Goal: Task Accomplishment & Management: Manage account settings

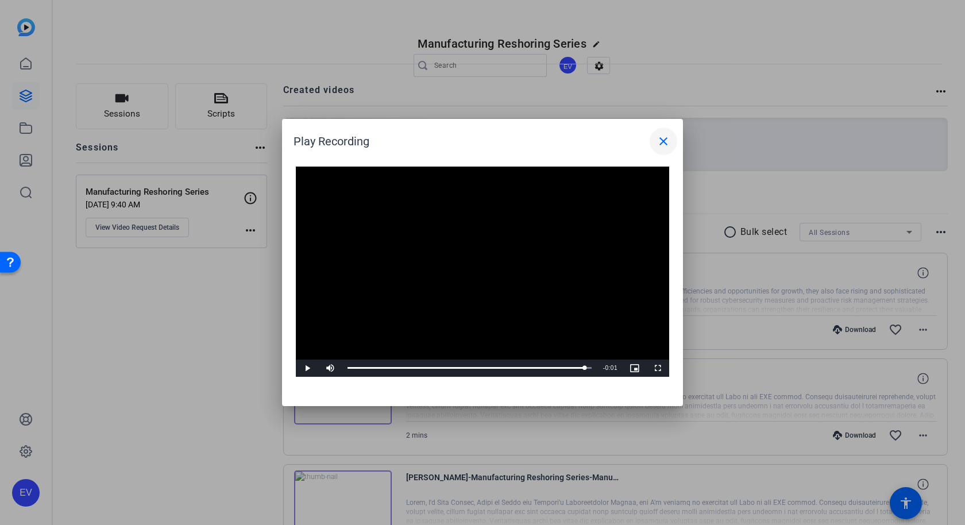
click at [664, 144] on mat-icon "close" at bounding box center [664, 141] width 14 height 14
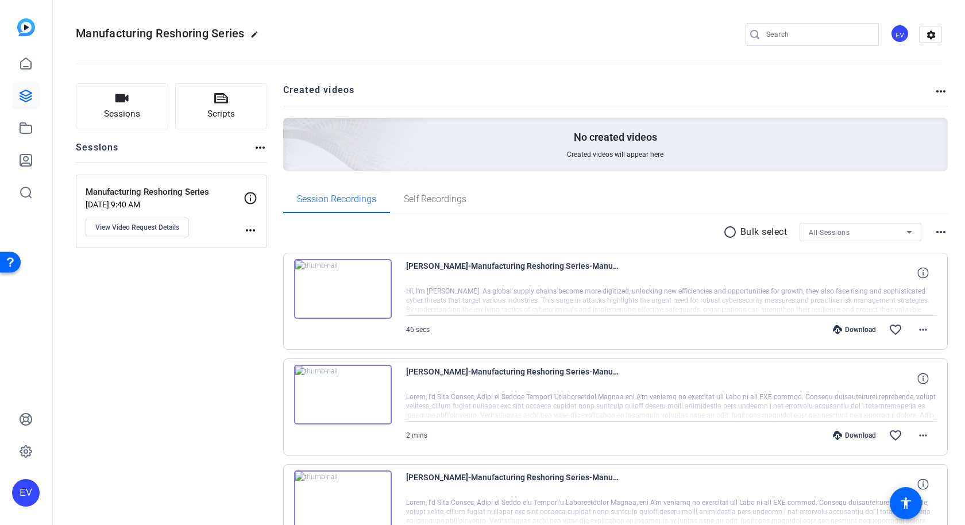
click at [507, 76] on openreel-divider-bar at bounding box center [509, 60] width 866 height 35
click at [20, 87] on link at bounding box center [26, 96] width 28 height 28
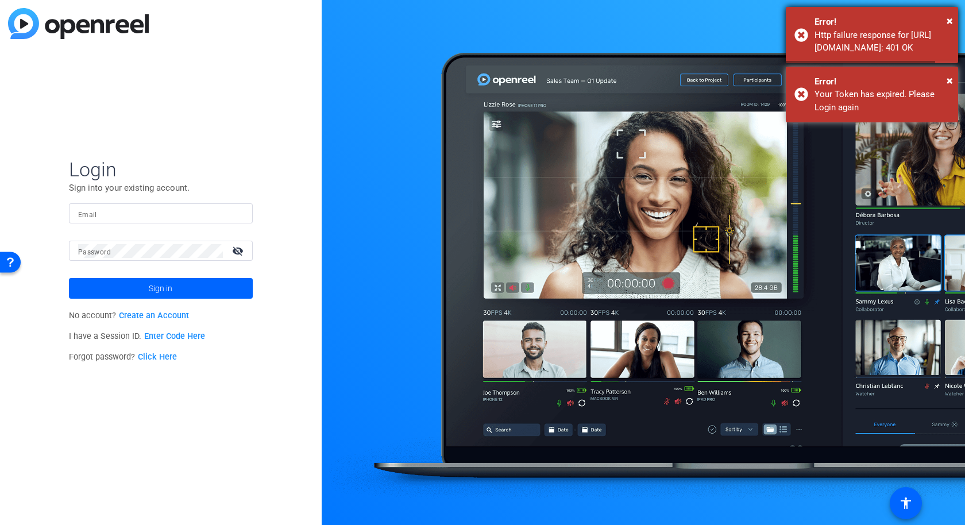
type input "[EMAIL_ADDRESS][PERSON_NAME][DOMAIN_NAME]"
click at [951, 20] on span "×" at bounding box center [950, 21] width 6 height 14
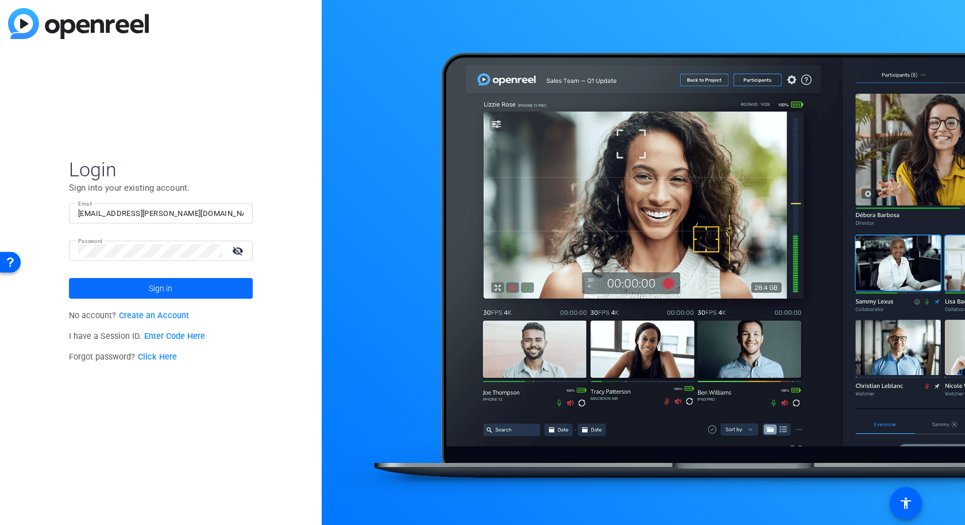
click at [235, 284] on span at bounding box center [161, 289] width 184 height 28
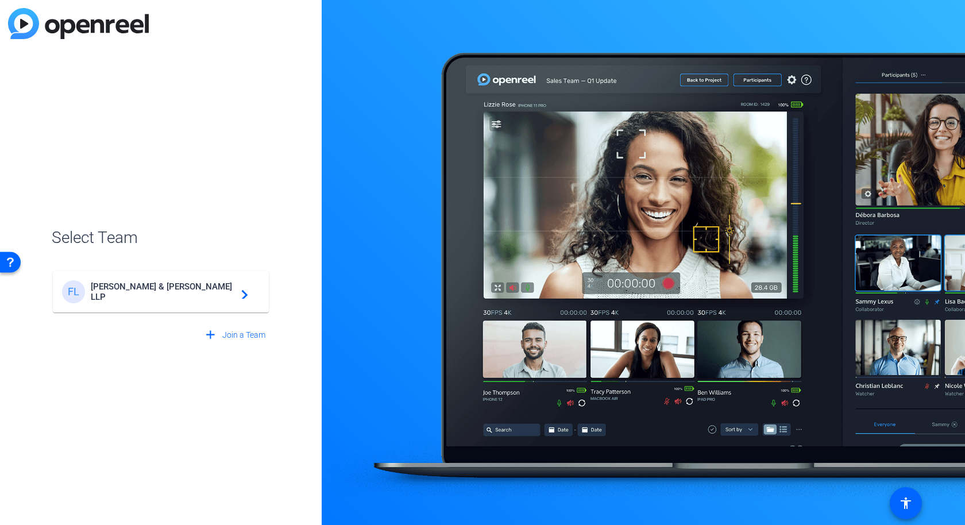
click at [222, 286] on span "[PERSON_NAME] & [PERSON_NAME] LLP" at bounding box center [163, 291] width 144 height 21
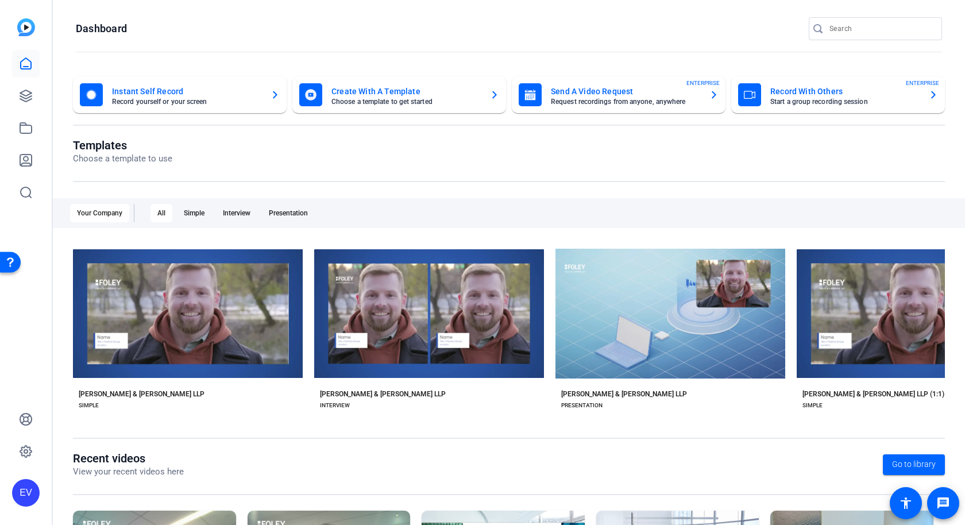
click at [283, 37] on openreel-page-title "Dashboard" at bounding box center [509, 28] width 866 height 23
click at [22, 443] on link at bounding box center [26, 452] width 28 height 28
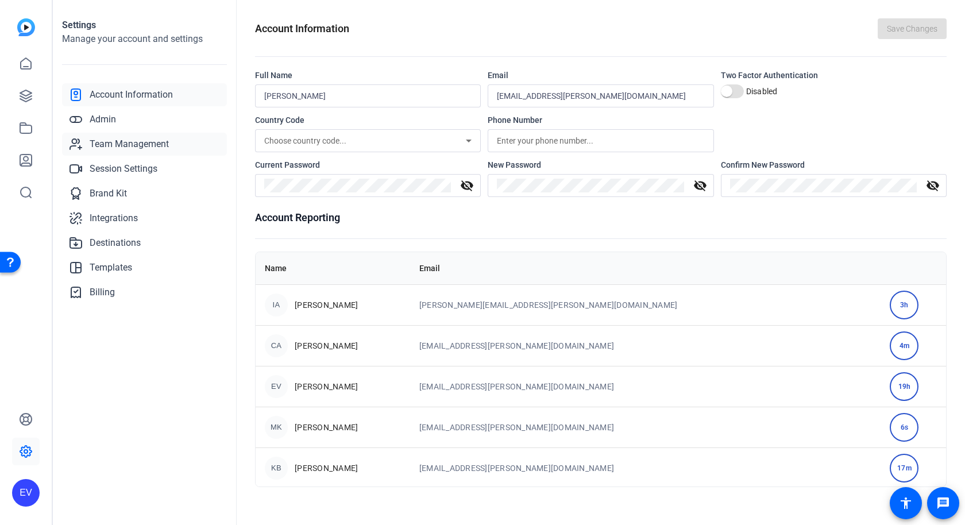
click at [106, 147] on span "Team Management" at bounding box center [129, 144] width 79 height 14
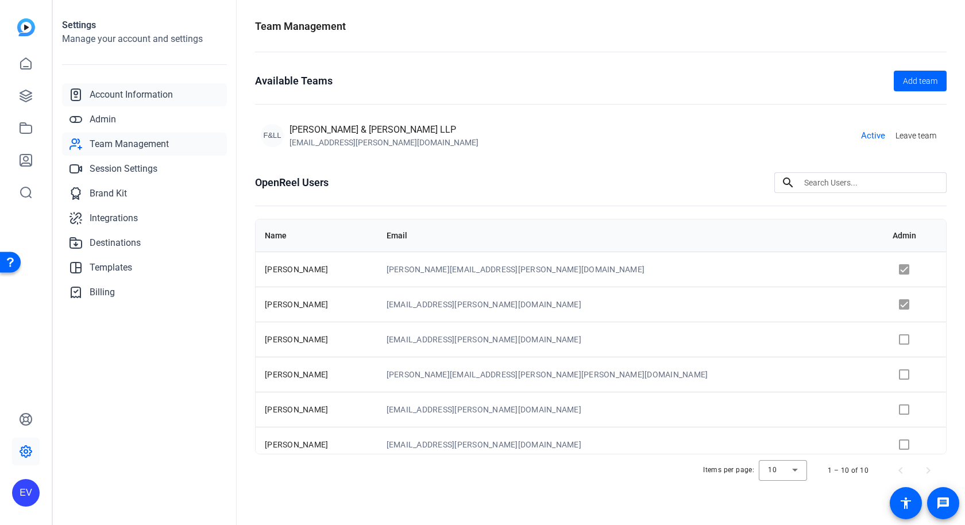
click at [129, 94] on span "Account Information" at bounding box center [131, 95] width 83 height 14
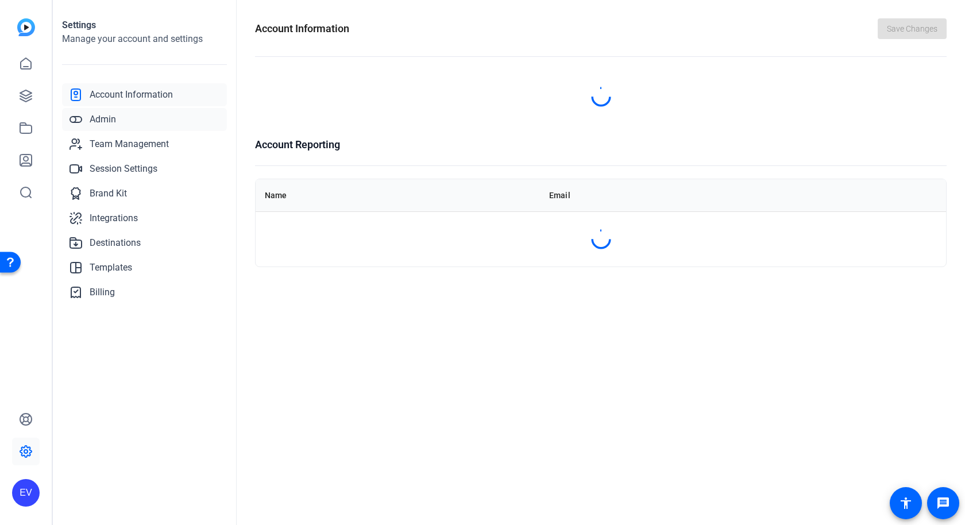
click at [97, 125] on span "Admin" at bounding box center [103, 120] width 26 height 14
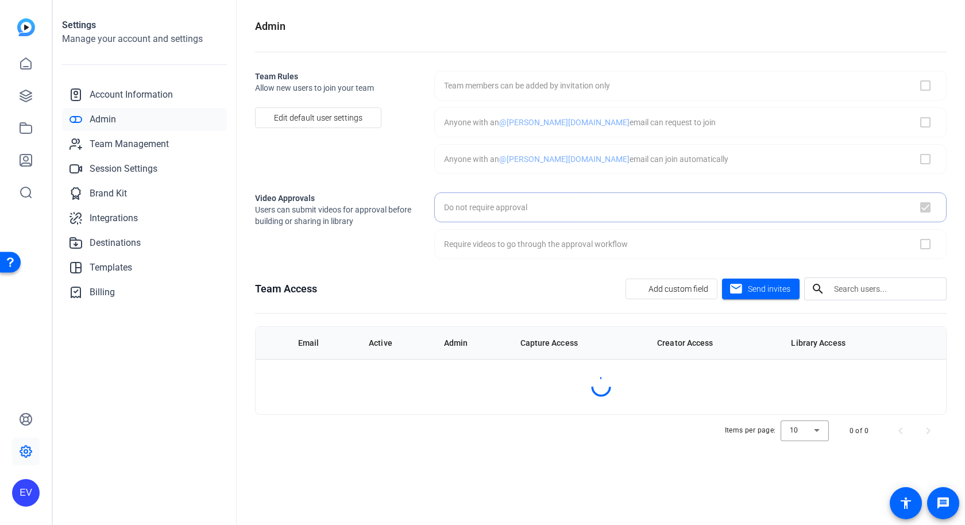
checkbox input "false"
checkbox input "true"
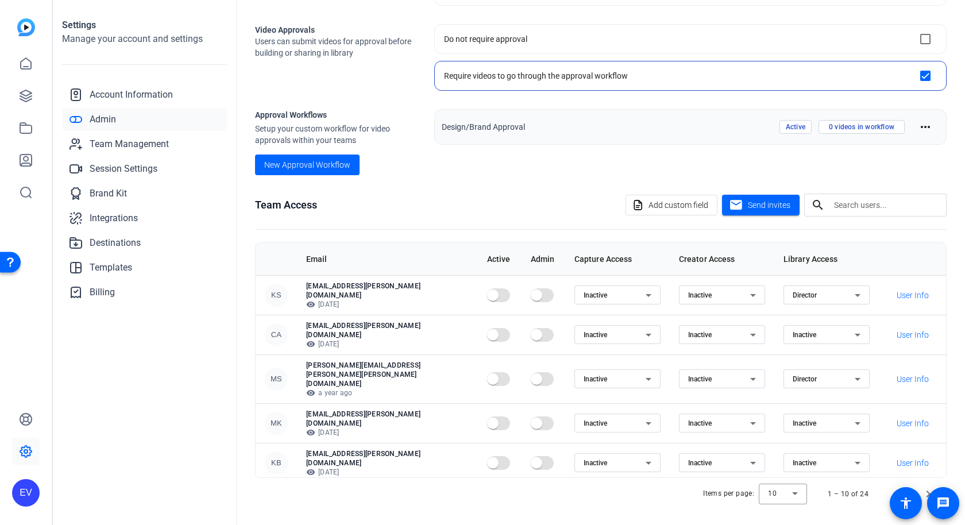
scroll to position [145, 0]
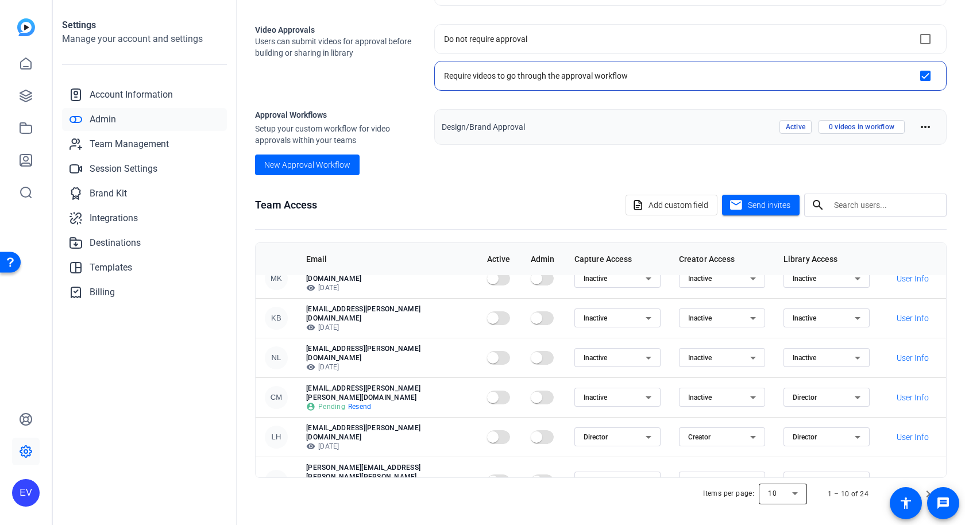
click at [793, 489] on div at bounding box center [783, 494] width 48 height 28
click at [782, 468] on mat-option "100" at bounding box center [784, 467] width 48 height 18
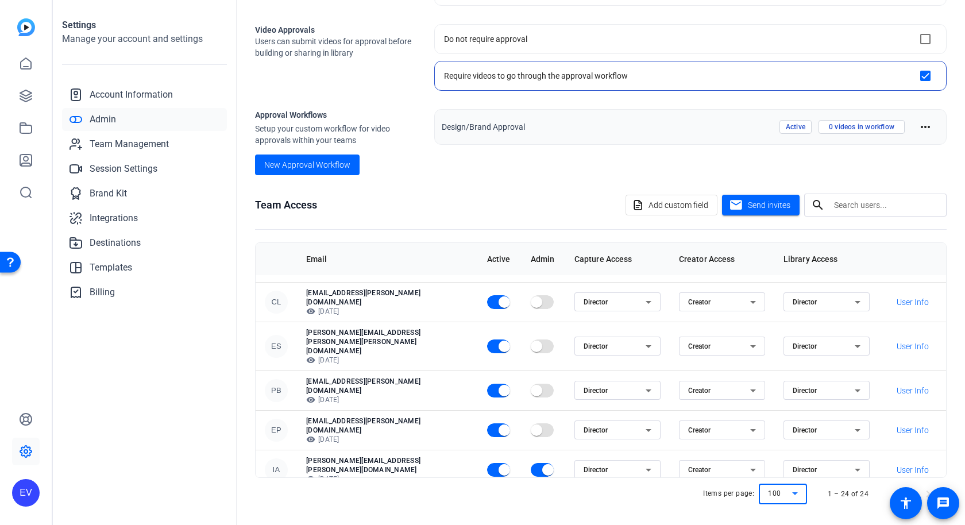
scroll to position [632, 0]
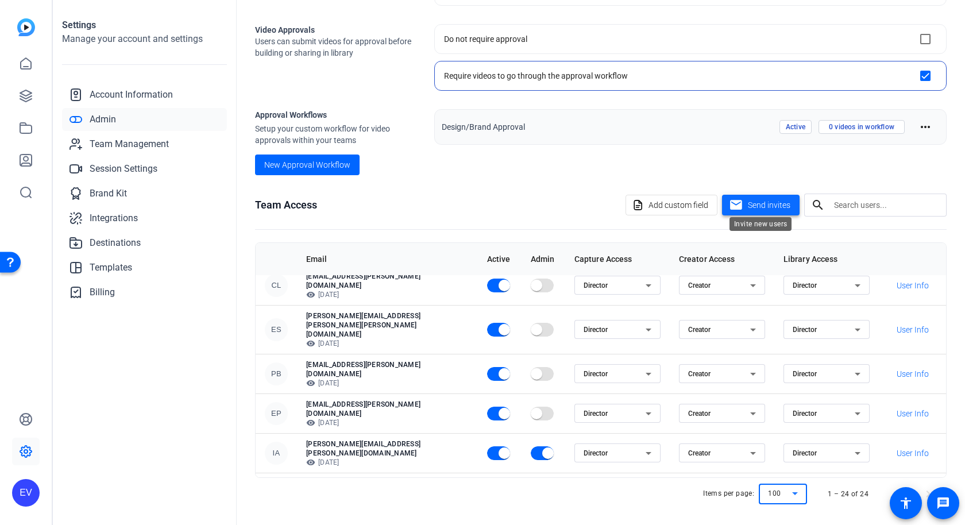
click at [761, 199] on span "Send invites" at bounding box center [769, 205] width 43 height 12
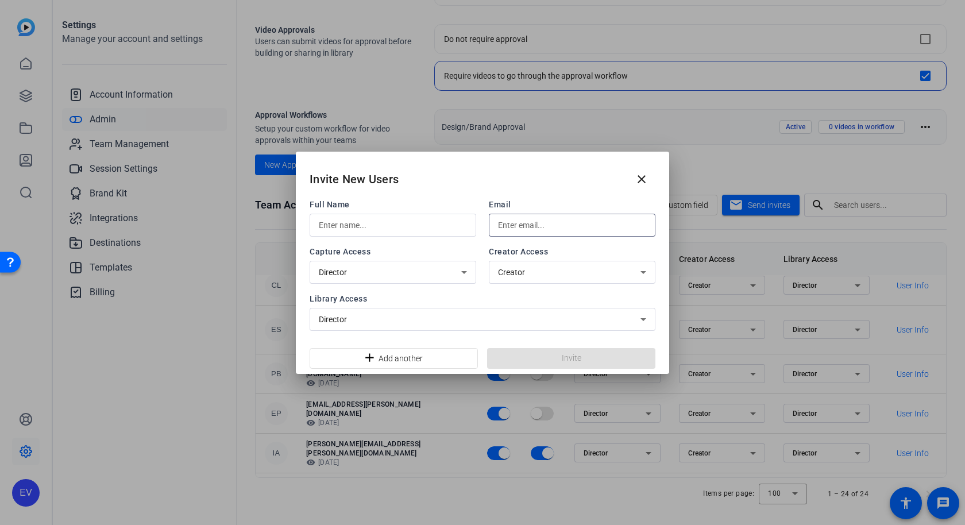
click at [517, 226] on input "text" at bounding box center [572, 225] width 148 height 14
paste input "[PERSON_NAME][EMAIL_ADDRESS][PERSON_NAME][PERSON_NAME][DOMAIN_NAME]"
type input "[PERSON_NAME][EMAIL_ADDRESS][PERSON_NAME][PERSON_NAME][DOMAIN_NAME]"
click at [429, 230] on input "text" at bounding box center [393, 225] width 148 height 14
type input "[PERSON_NAME]"
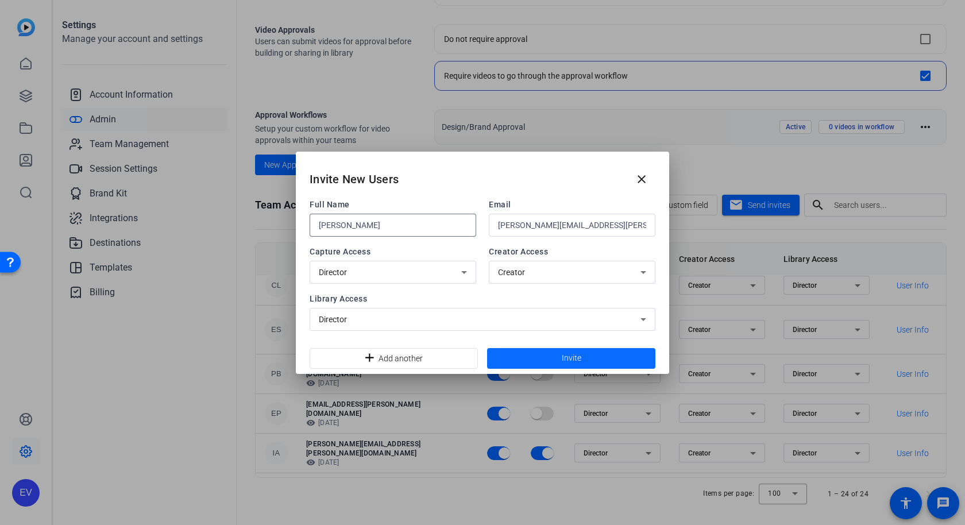
click at [535, 357] on span at bounding box center [571, 359] width 168 height 28
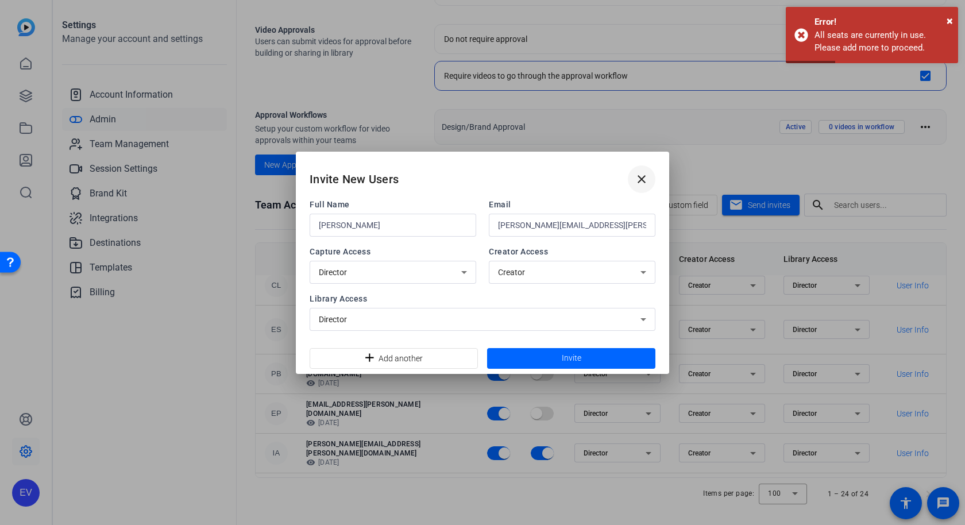
click at [647, 179] on mat-icon "close" at bounding box center [642, 179] width 14 height 14
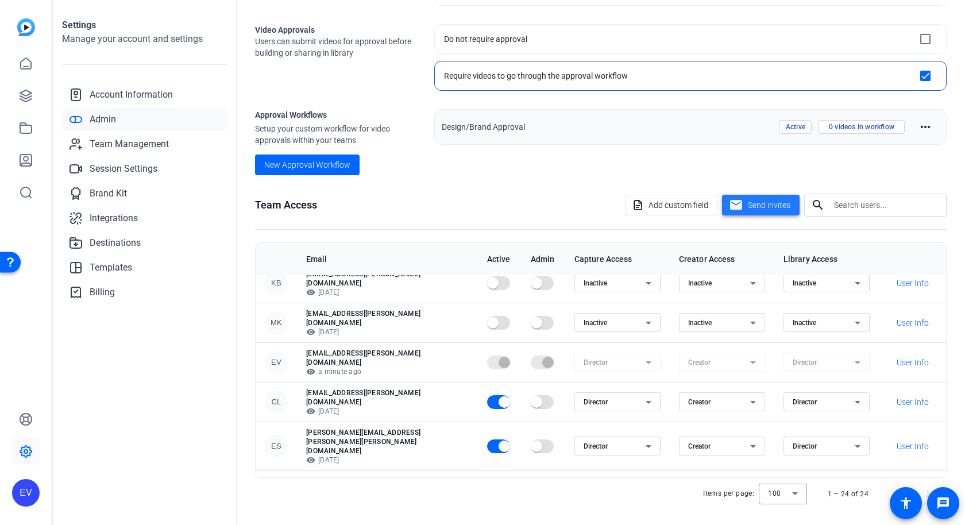
scroll to position [517, 0]
click at [499, 523] on span "button" at bounding box center [504, 528] width 11 height 11
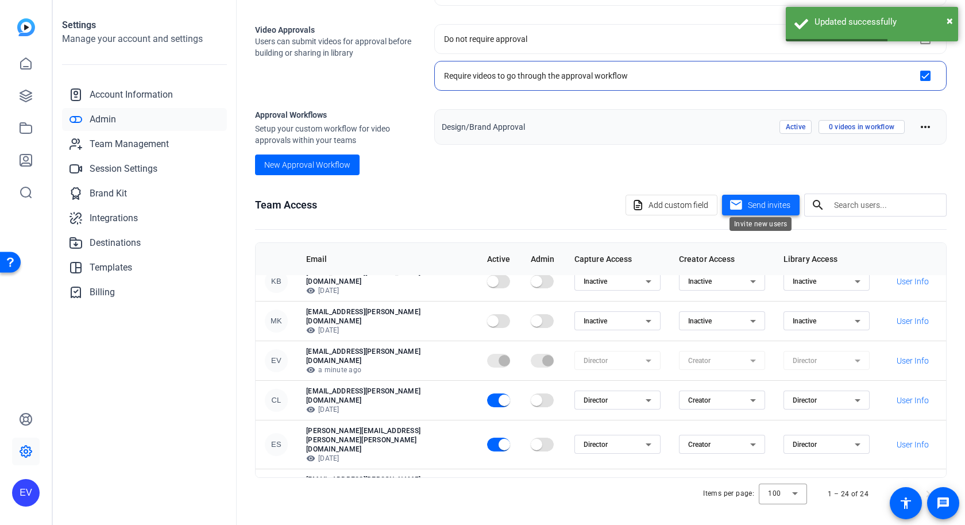
click at [743, 209] on span at bounding box center [761, 205] width 78 height 28
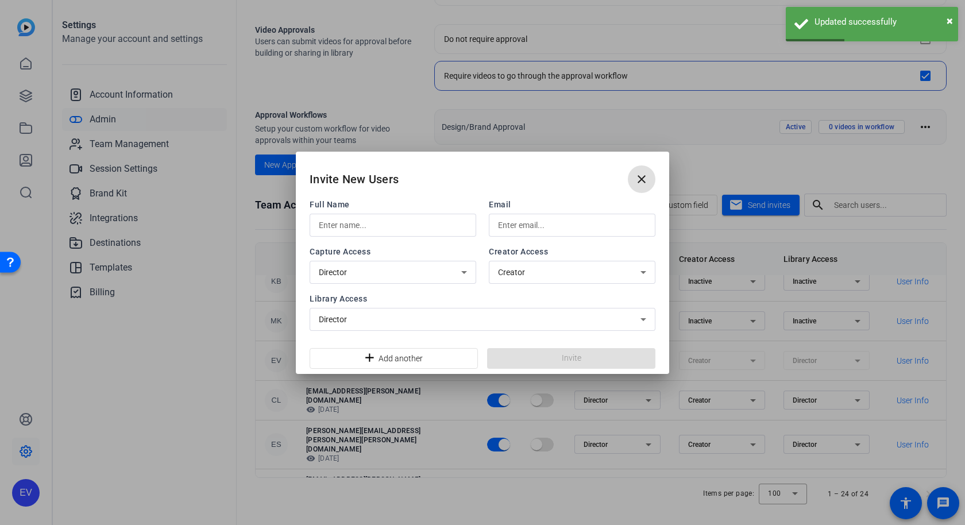
click at [551, 231] on input "text" at bounding box center [572, 225] width 148 height 14
paste input "[PERSON_NAME][EMAIL_ADDRESS][PERSON_NAME][PERSON_NAME][DOMAIN_NAME]"
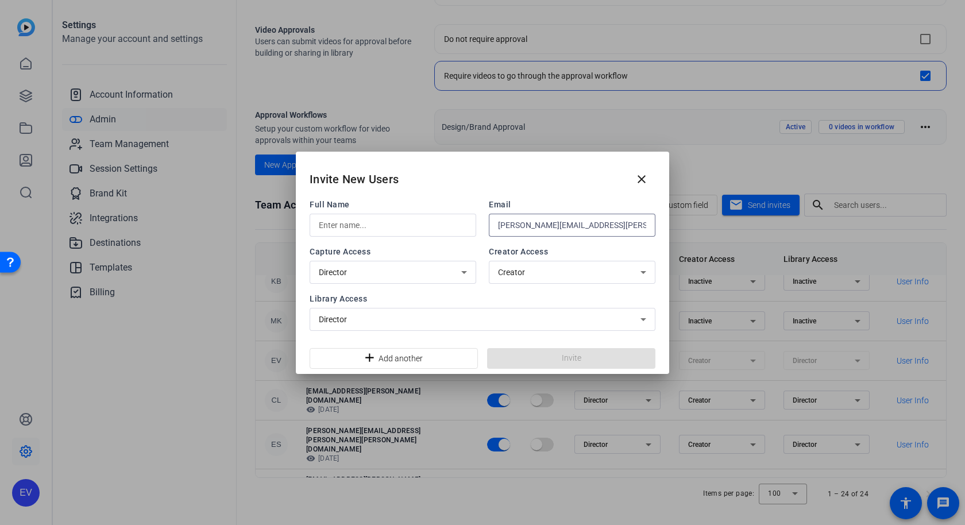
type input "[PERSON_NAME][EMAIL_ADDRESS][PERSON_NAME][PERSON_NAME][DOMAIN_NAME]"
click at [442, 223] on input "text" at bounding box center [393, 225] width 148 height 14
type input "[PERSON_NAME]"
click at [586, 357] on span at bounding box center [571, 359] width 168 height 28
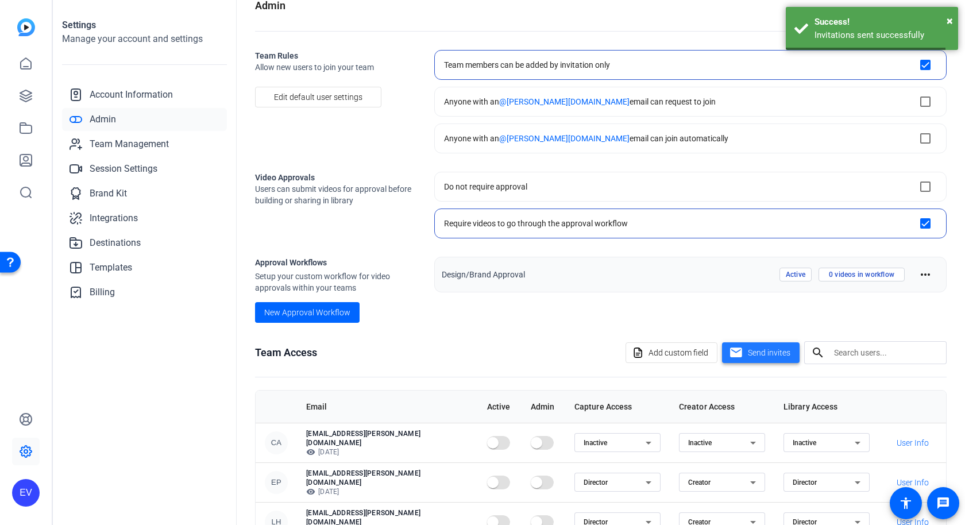
scroll to position [168, 0]
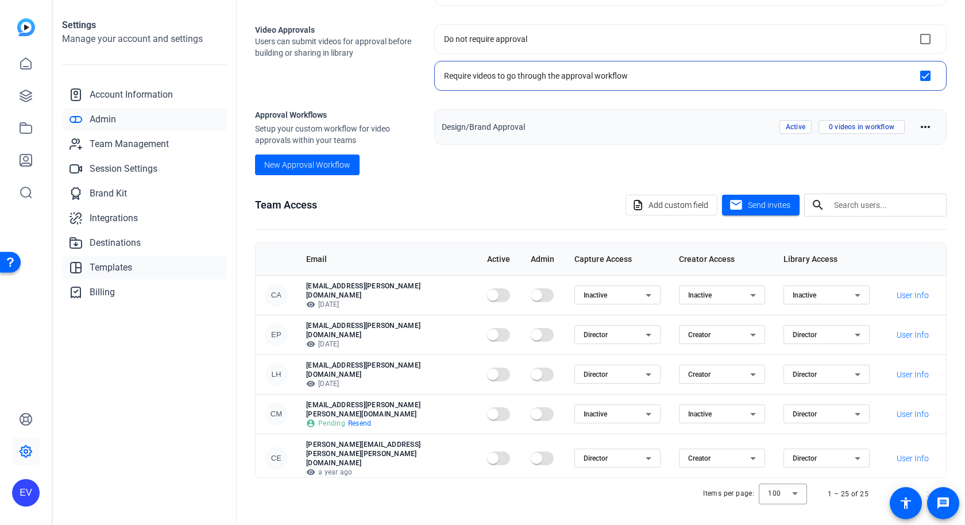
click at [199, 265] on link "Templates" at bounding box center [144, 267] width 165 height 23
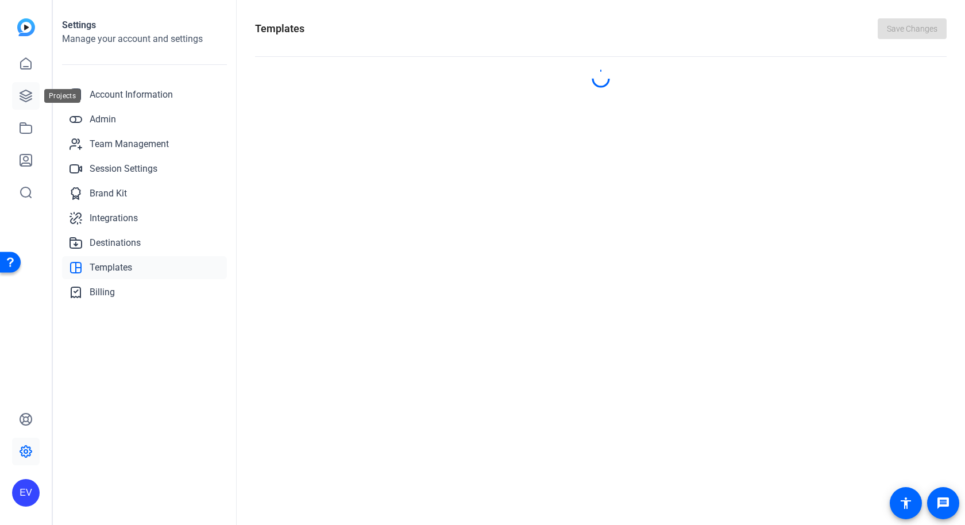
click at [26, 92] on icon at bounding box center [26, 96] width 14 height 14
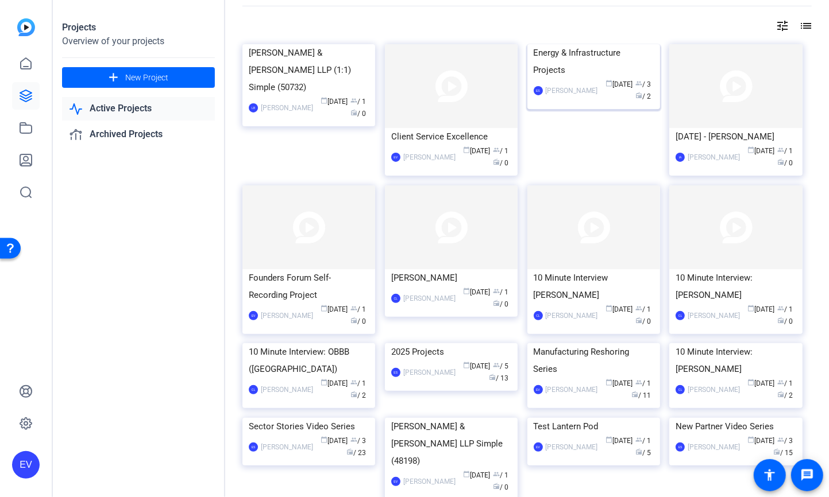
scroll to position [49, 0]
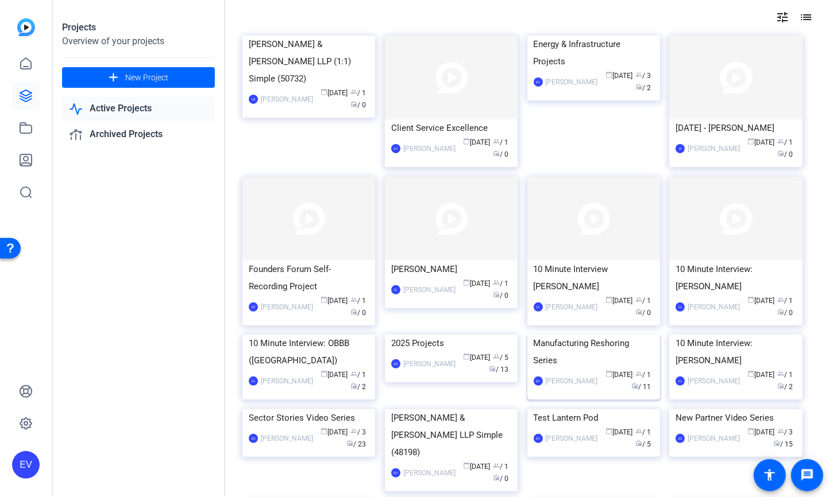
click at [600, 369] on div "Manufacturing Reshoring Series" at bounding box center [594, 352] width 120 height 34
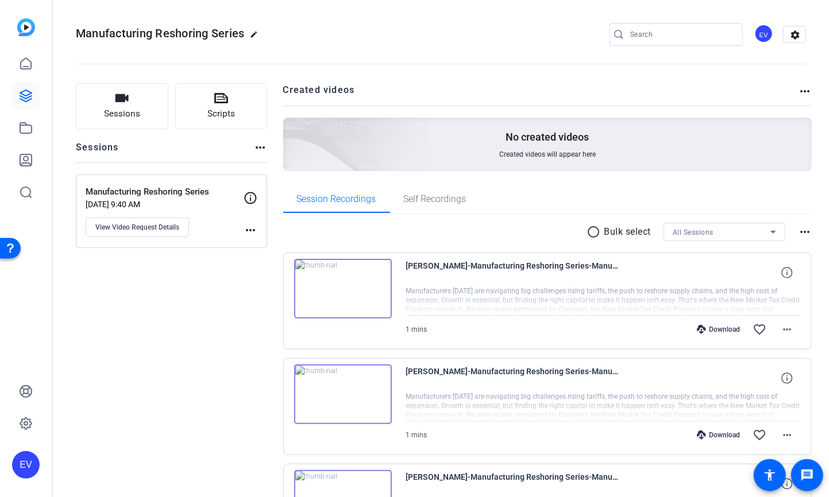
click at [765, 30] on div "EV" at bounding box center [763, 33] width 19 height 19
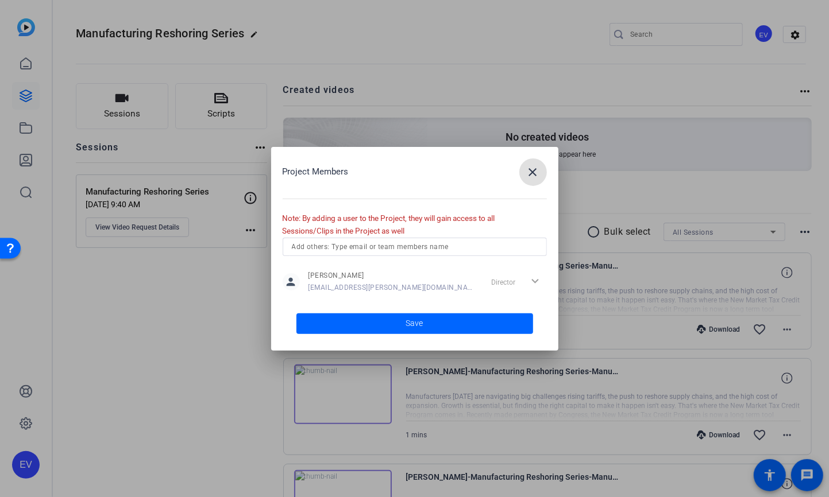
click at [350, 243] on input "text" at bounding box center [415, 247] width 246 height 14
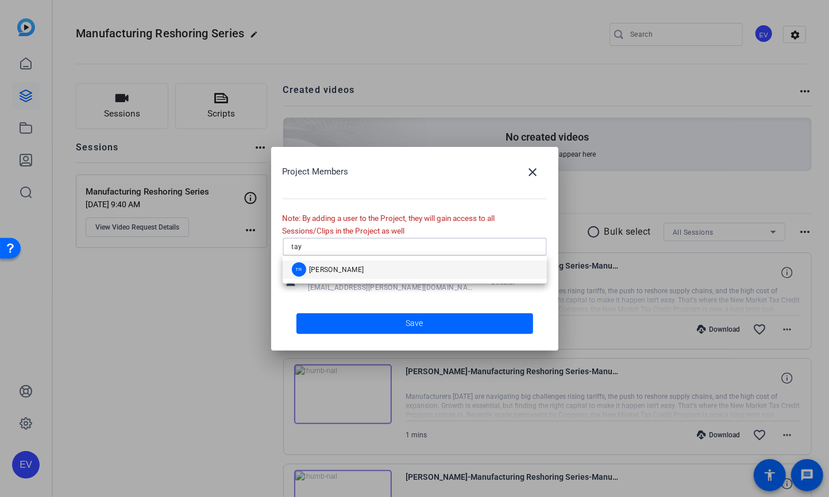
type input "tay"
click at [348, 269] on span "[PERSON_NAME]" at bounding box center [336, 269] width 55 height 9
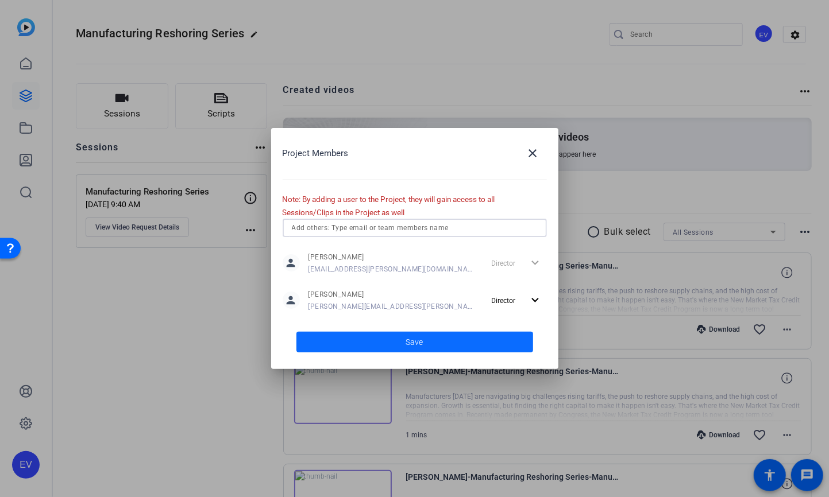
click at [399, 344] on span at bounding box center [414, 343] width 237 height 28
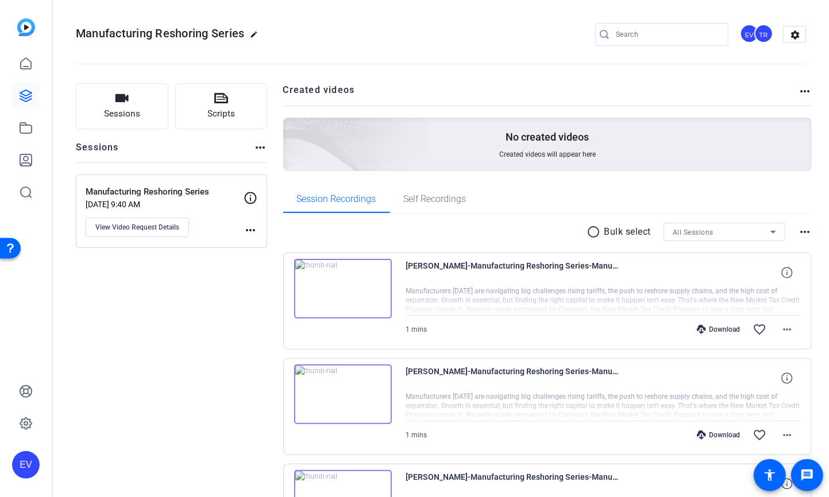
click at [779, 118] on div "No created videos Created videos will appear here" at bounding box center [547, 144] width 529 height 53
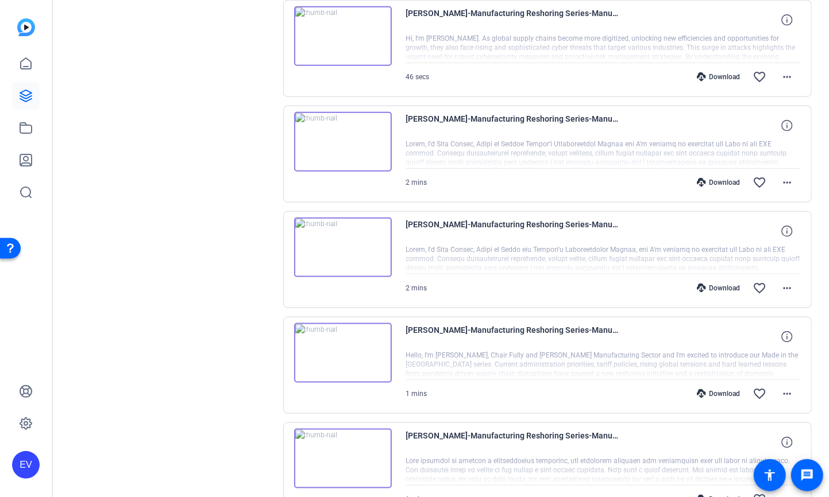
scroll to position [866, 0]
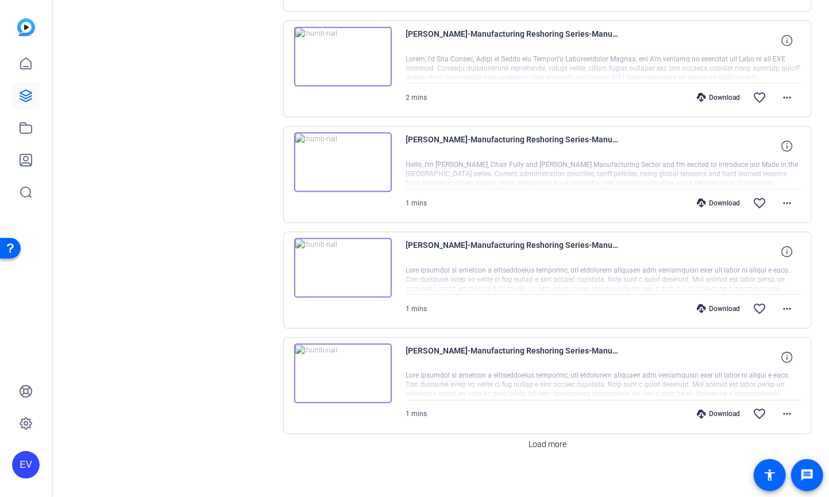
click at [4, 3] on div "EV" at bounding box center [26, 248] width 52 height 497
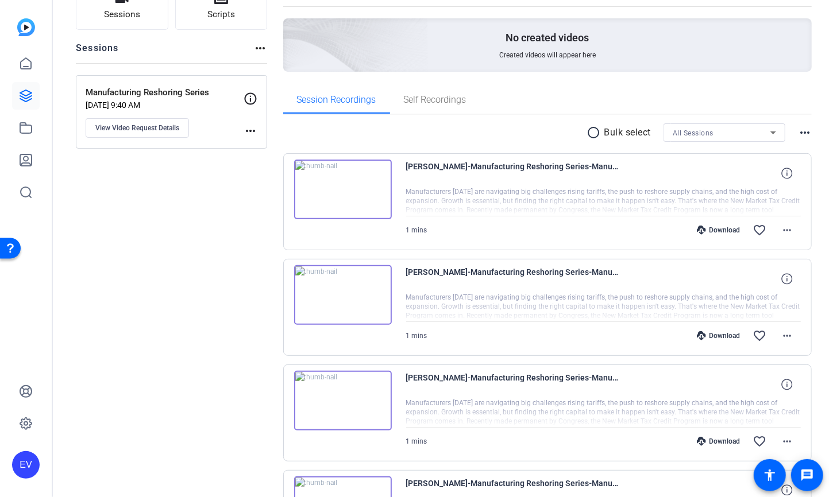
scroll to position [0, 0]
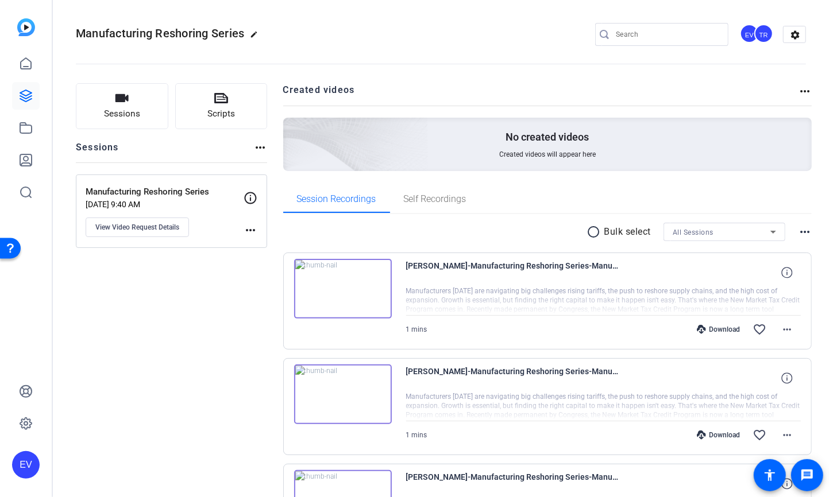
click at [392, 76] on openreel-divider-bar at bounding box center [441, 60] width 730 height 35
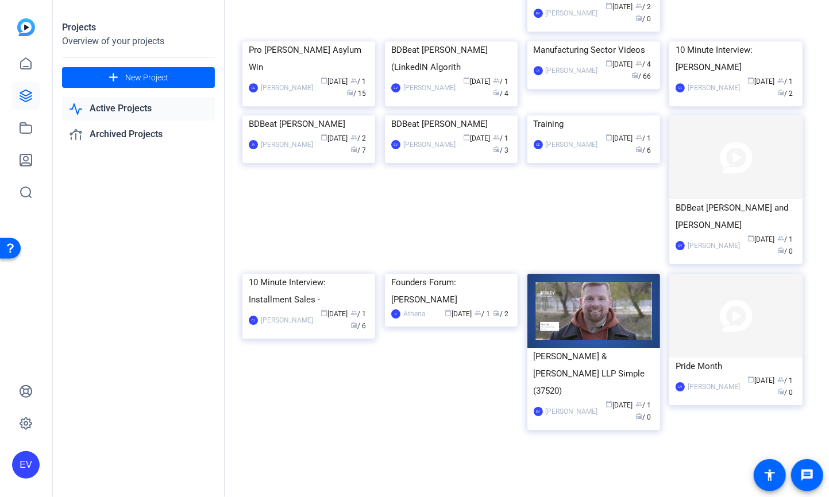
scroll to position [2090, 0]
click at [601, 59] on div "Manufacturing Sector Videos" at bounding box center [594, 49] width 120 height 17
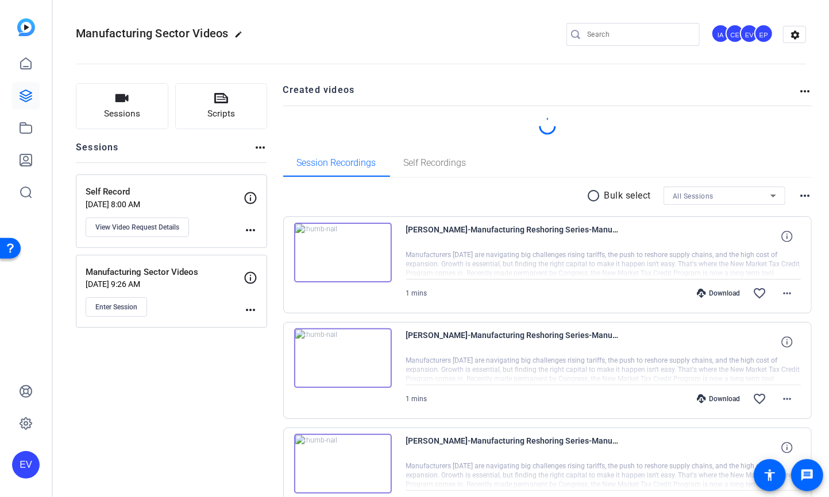
click at [746, 34] on div "EV" at bounding box center [749, 33] width 19 height 19
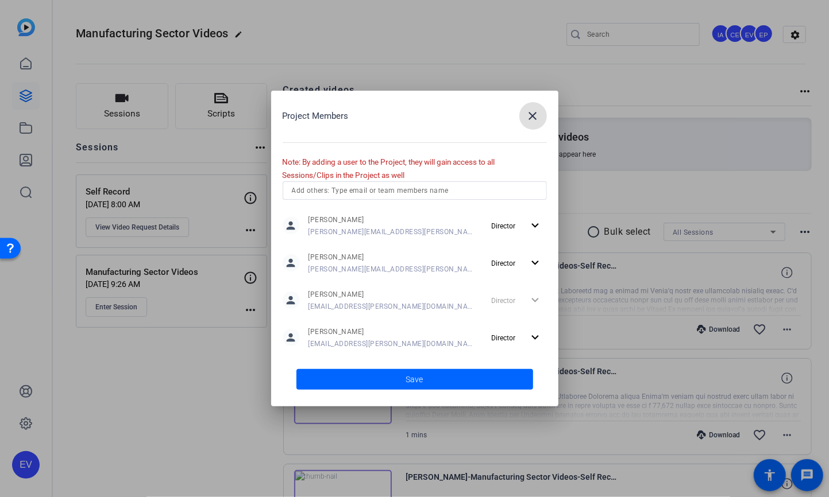
click at [331, 190] on input "text" at bounding box center [415, 191] width 246 height 14
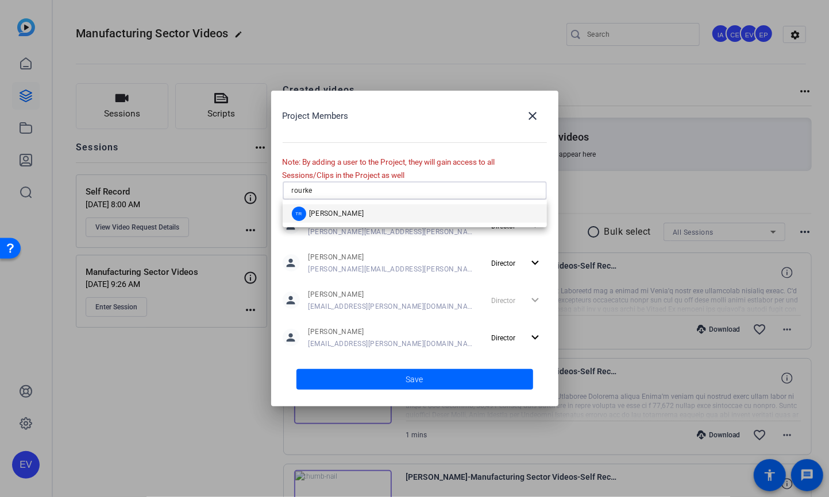
type input "rourke"
click at [333, 212] on span "[PERSON_NAME]" at bounding box center [336, 213] width 55 height 9
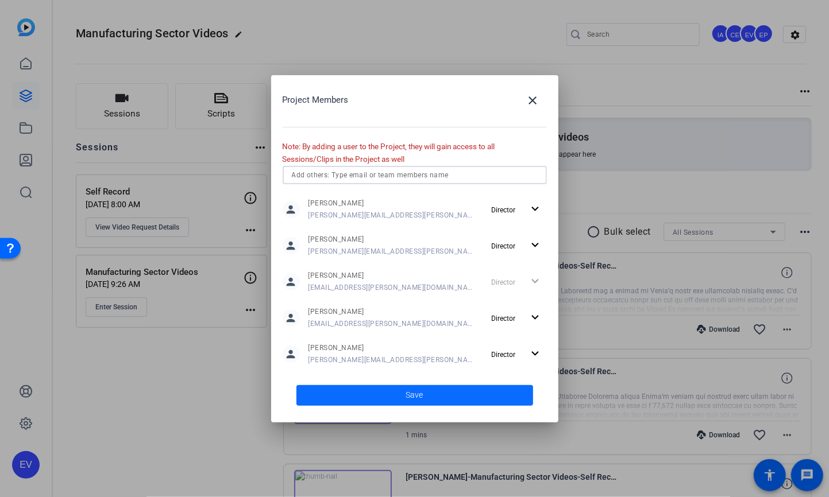
click at [434, 396] on span at bounding box center [414, 396] width 237 height 28
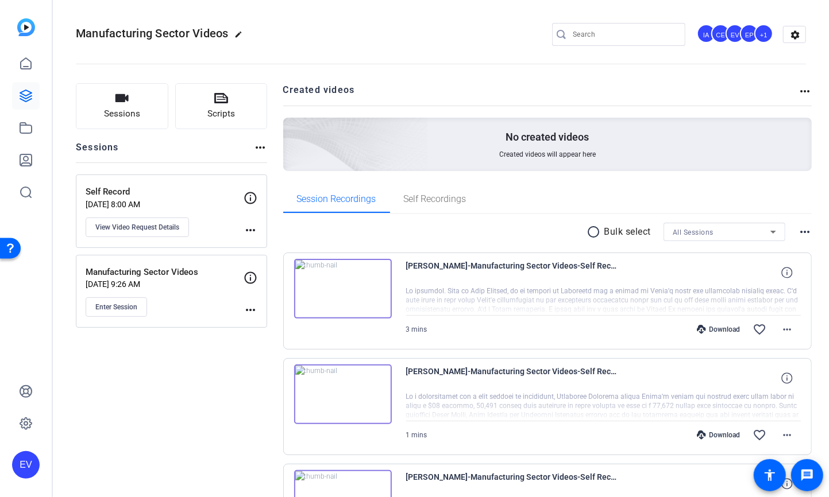
click at [32, 358] on div "EV" at bounding box center [26, 248] width 52 height 497
click at [383, 46] on openreel-divider-bar at bounding box center [441, 60] width 730 height 35
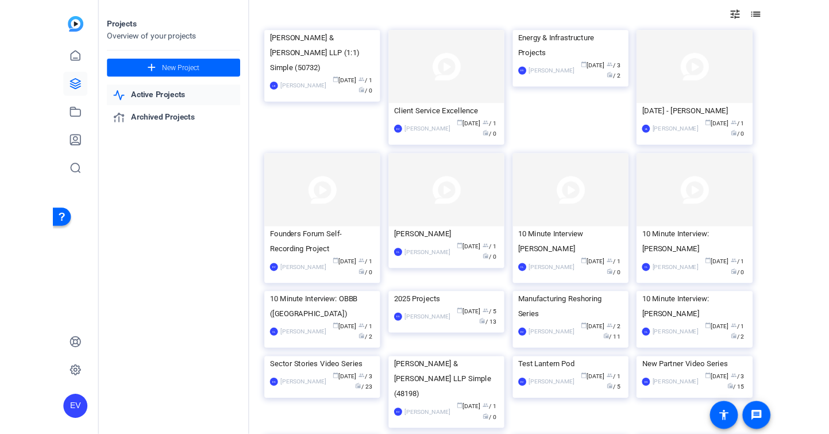
scroll to position [49, 0]
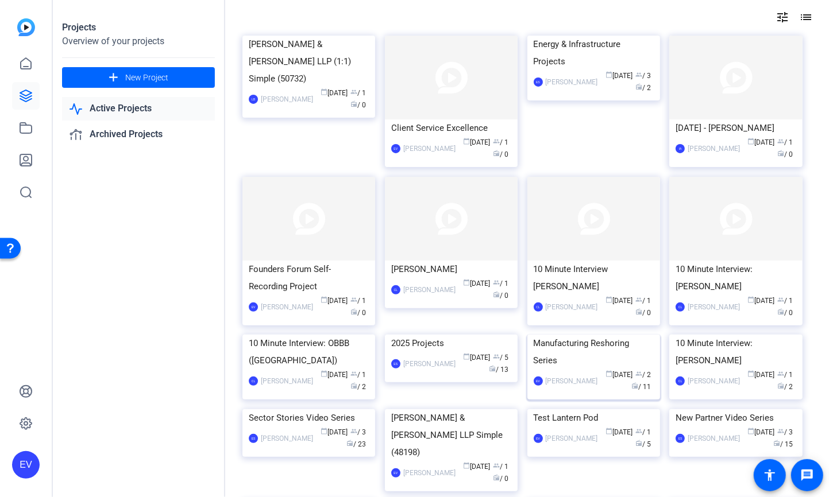
click at [578, 335] on img at bounding box center [593, 335] width 133 height 0
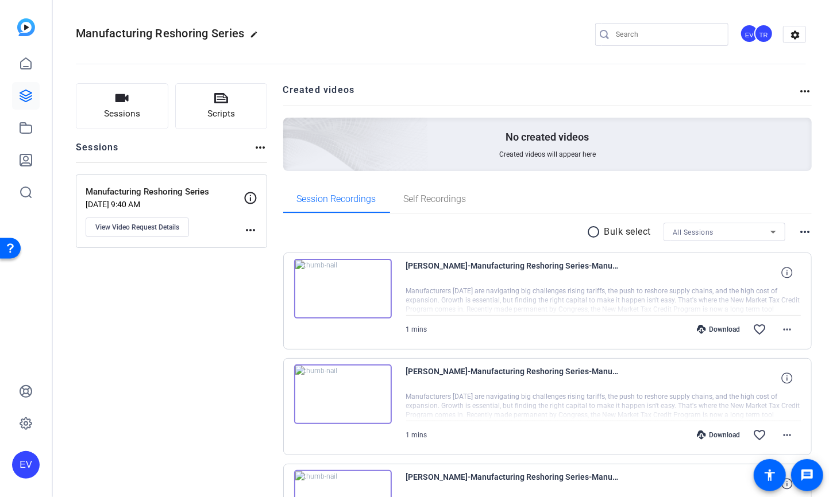
click at [34, 97] on link at bounding box center [26, 96] width 28 height 28
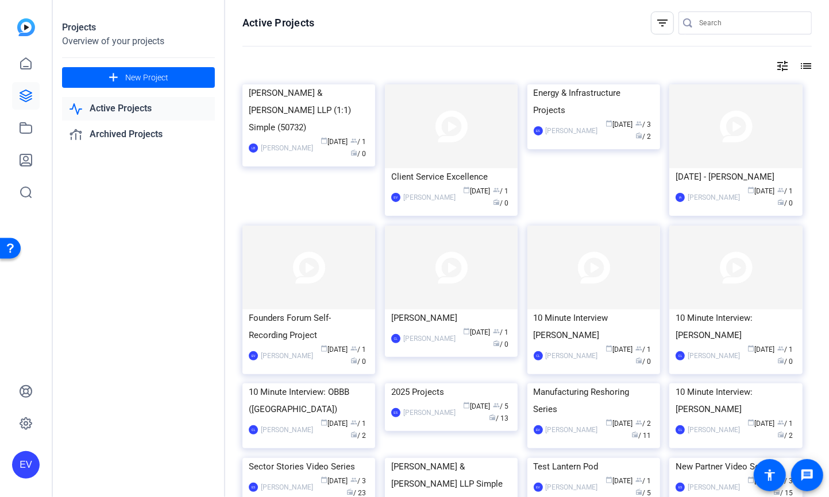
click at [238, 75] on div "Active Projects filter_list tune list [PERSON_NAME] & [PERSON_NAME] LLP (1:1) S…" at bounding box center [527, 248] width 604 height 497
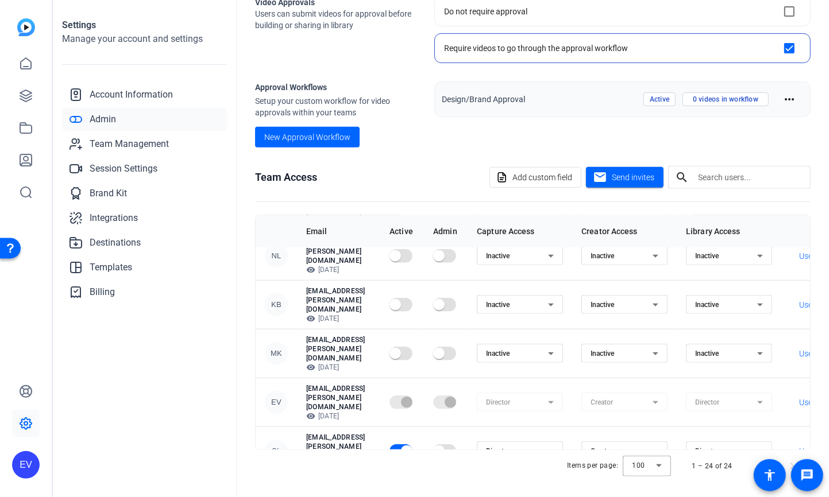
scroll to position [632, 0]
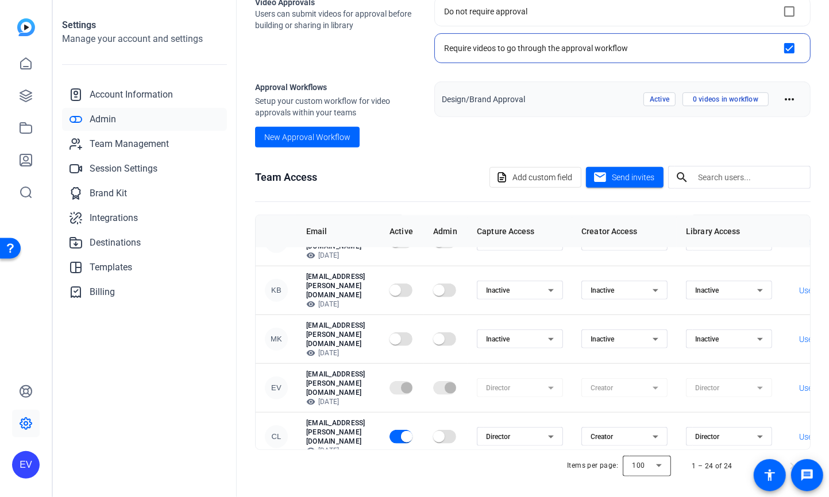
click at [652, 464] on div at bounding box center [647, 467] width 48 height 28
click at [652, 464] on div at bounding box center [414, 248] width 829 height 497
click at [747, 172] on input "text" at bounding box center [749, 178] width 103 height 14
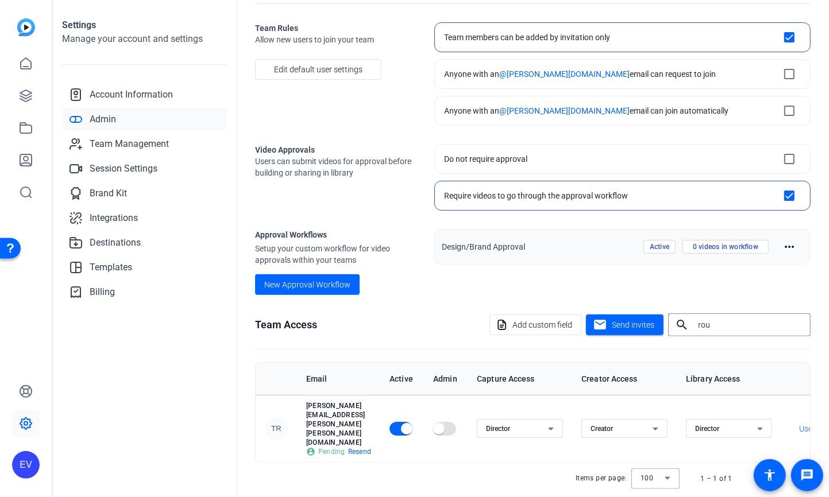
scroll to position [28, 0]
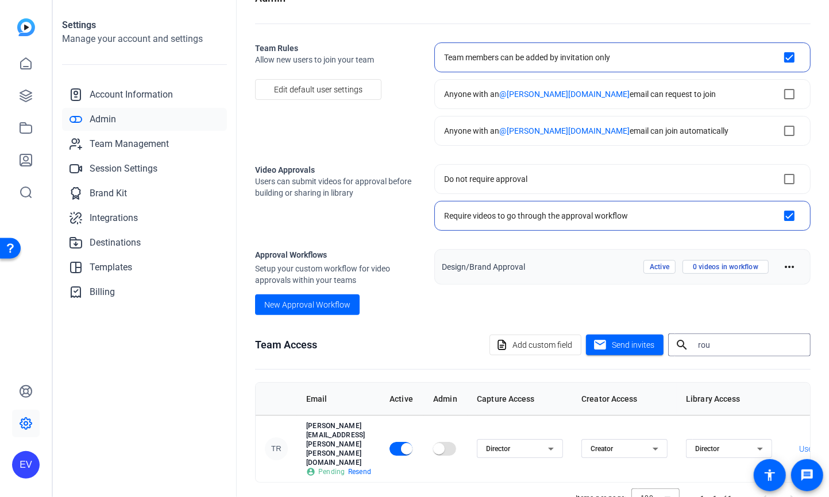
type input "rou"
click at [356, 483] on div "Items per page: 100 1 – 1 of 1" at bounding box center [532, 499] width 555 height 32
click at [212, 431] on div "Settings Manage your account and settings Account Information Admin Team Manage…" at bounding box center [145, 248] width 184 height 497
click at [272, 130] on div "Team Rules Allow new users to join your team Edit default user settings" at bounding box center [335, 94] width 161 height 103
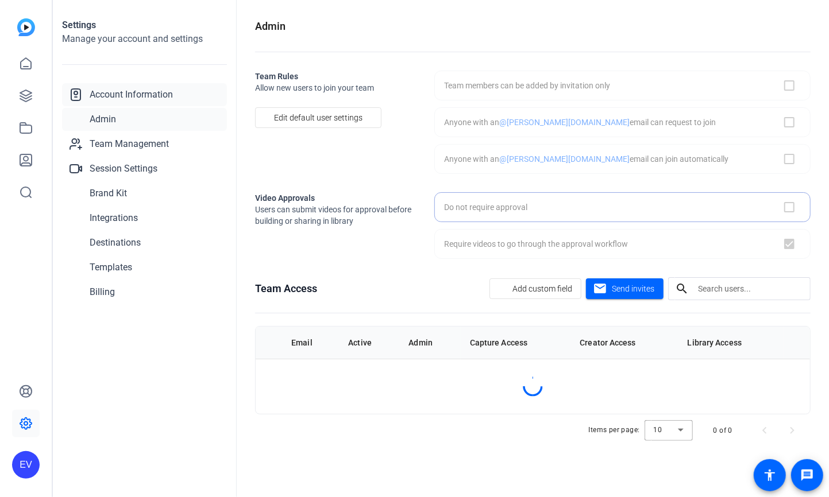
checkbox input "false"
checkbox input "true"
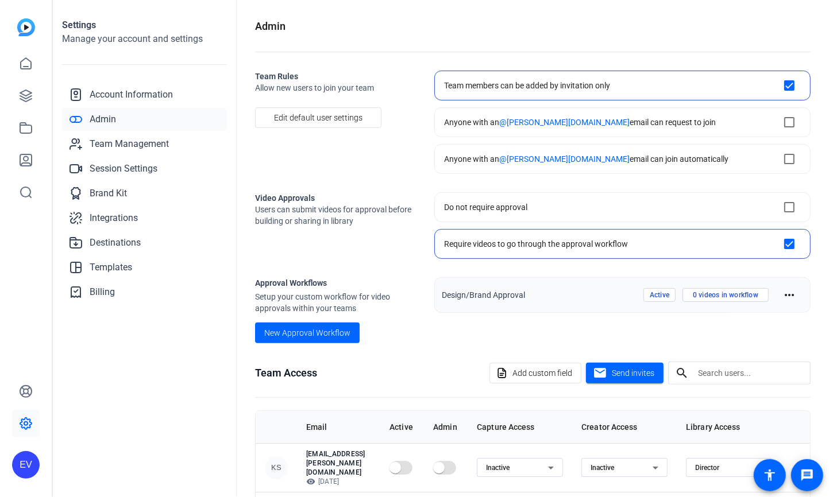
click at [720, 368] on input "text" at bounding box center [749, 373] width 103 height 14
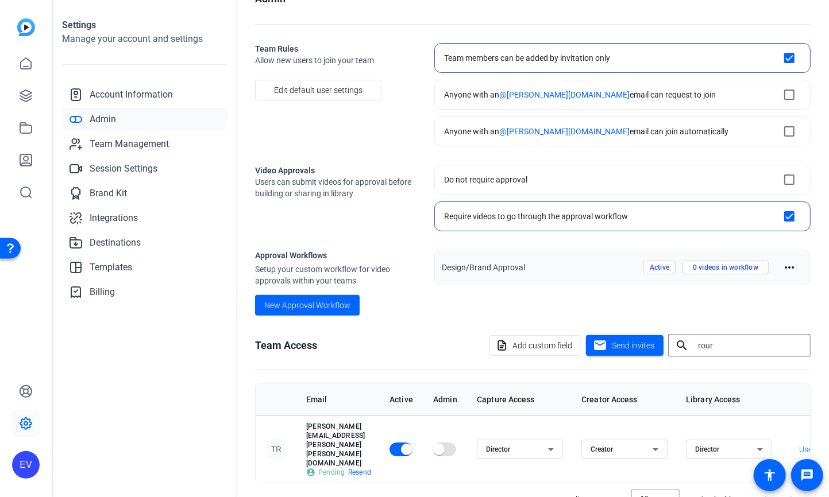
scroll to position [28, 0]
type input "rour"
click at [24, 365] on div "EV" at bounding box center [26, 248] width 52 height 497
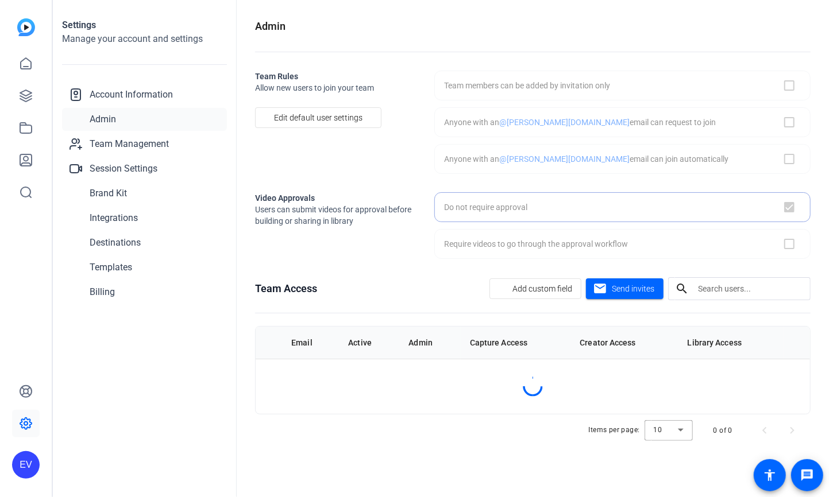
checkbox input "false"
checkbox input "true"
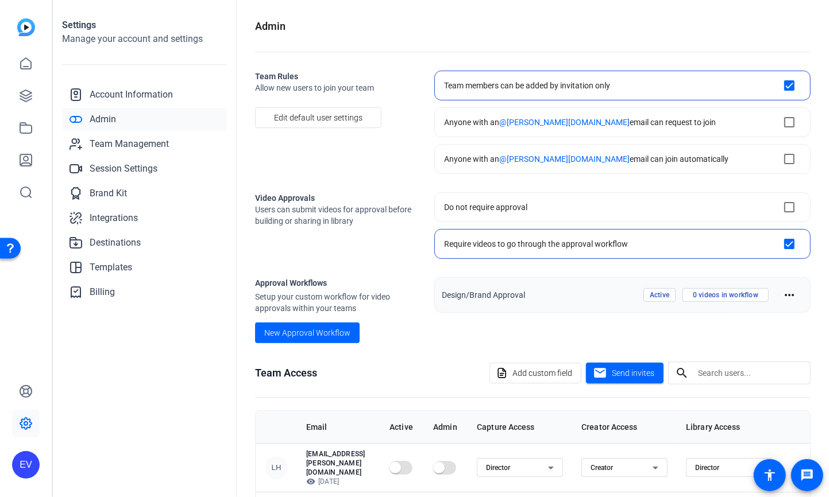
click at [764, 372] on input "text" at bounding box center [749, 373] width 103 height 14
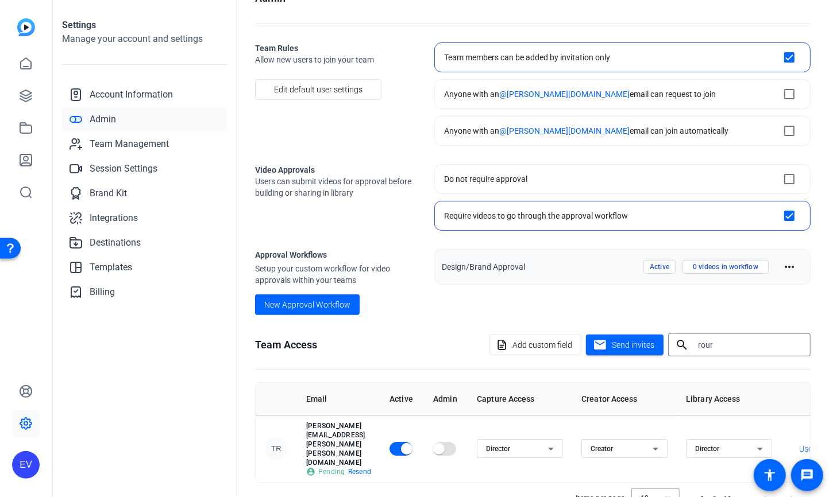
type input "rour"
